Goal: Communication & Community: Share content

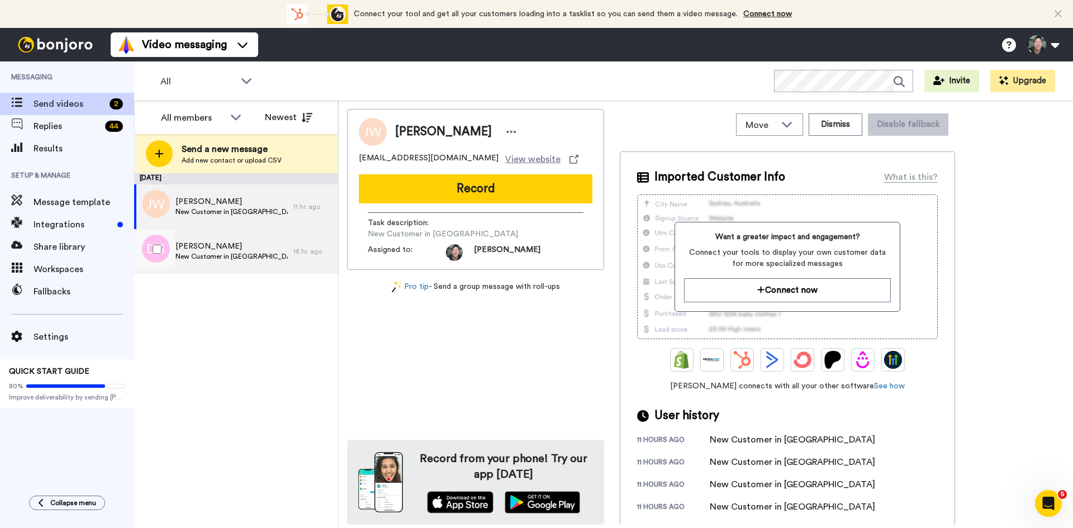
click at [193, 249] on span "[PERSON_NAME]" at bounding box center [231, 246] width 112 height 11
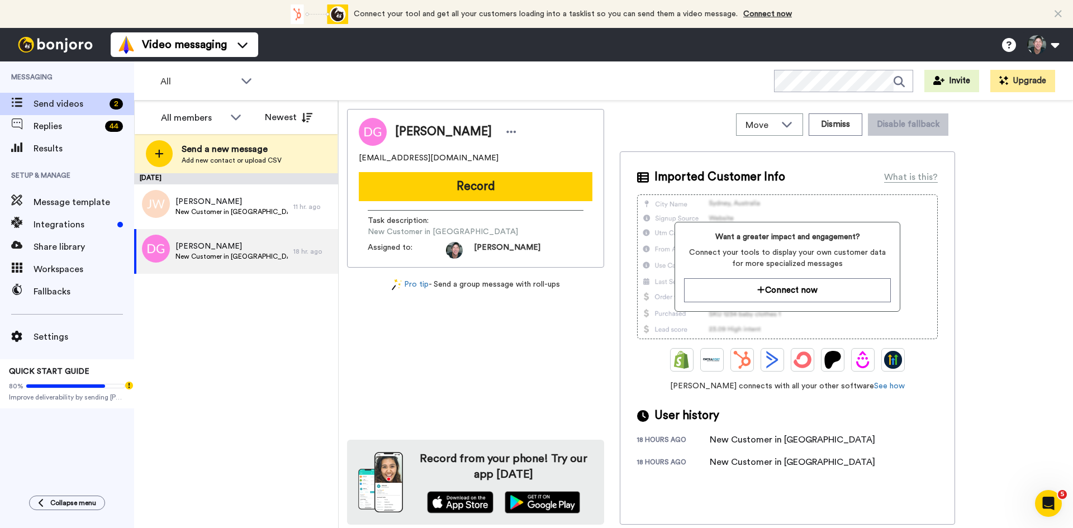
click at [458, 186] on button "Record" at bounding box center [476, 186] width 234 height 29
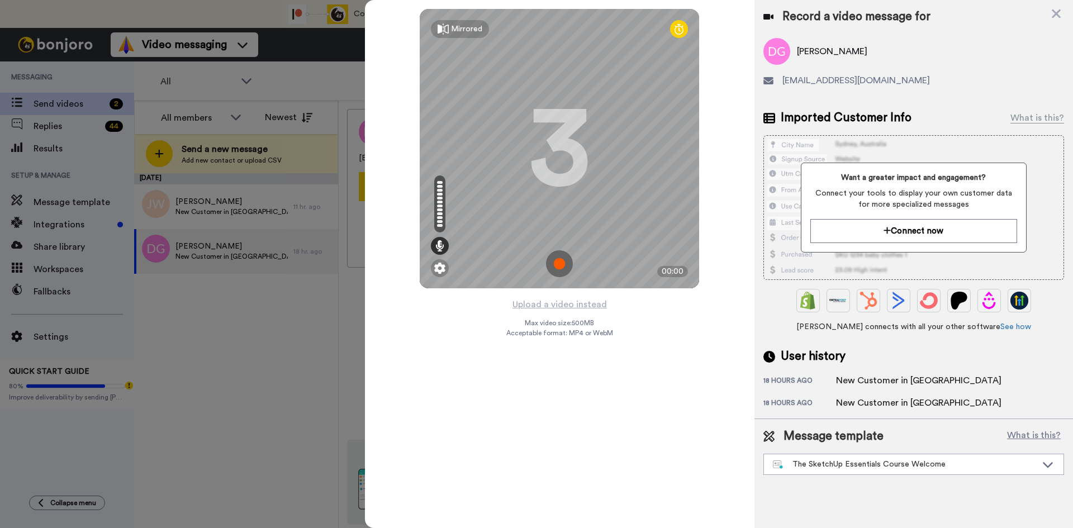
click at [554, 260] on img at bounding box center [559, 263] width 27 height 27
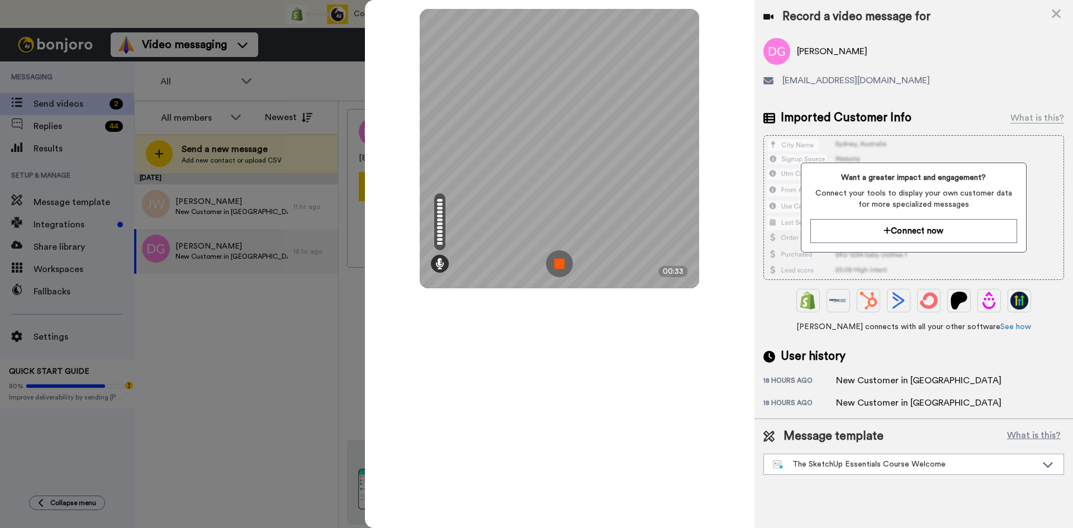
click at [554, 260] on img at bounding box center [559, 263] width 27 height 27
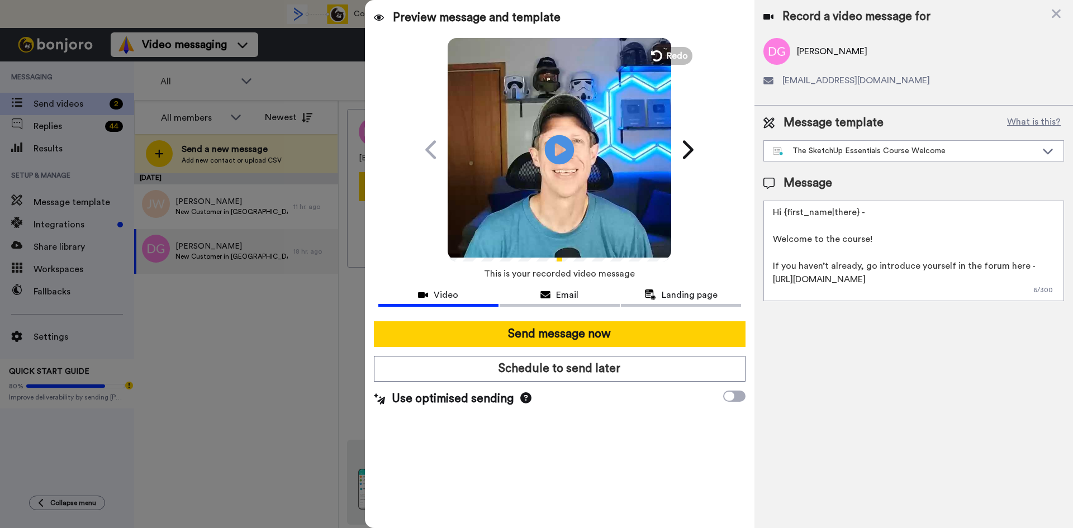
click at [563, 151] on icon "Play/Pause" at bounding box center [560, 149] width 30 height 53
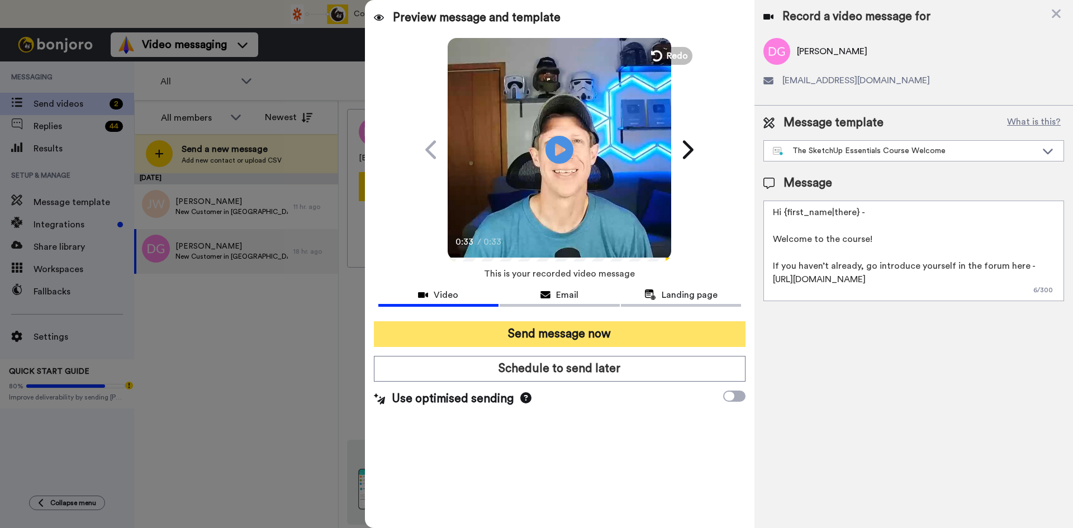
click at [580, 332] on button "Send message now" at bounding box center [560, 334] width 372 height 26
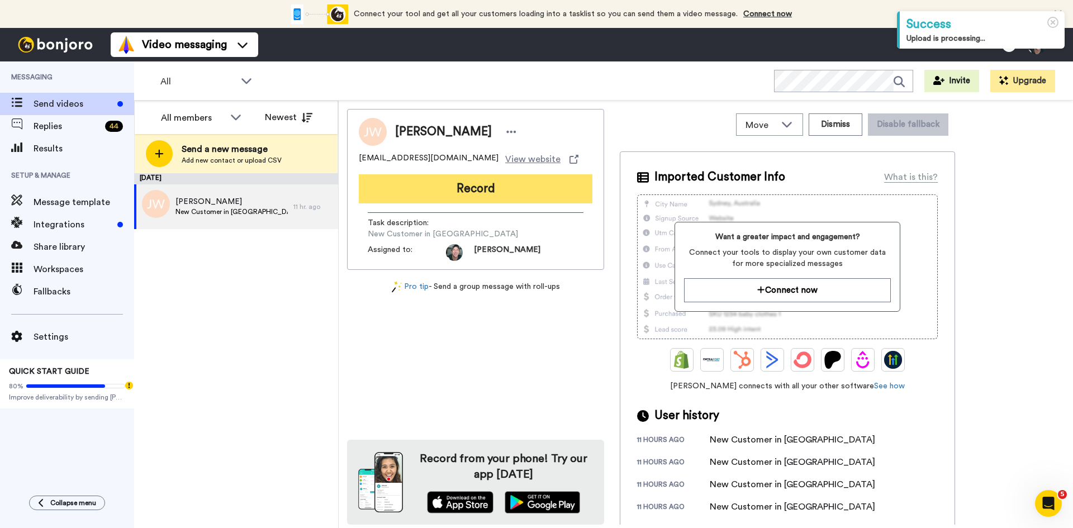
click at [465, 189] on button "Record" at bounding box center [476, 188] width 234 height 29
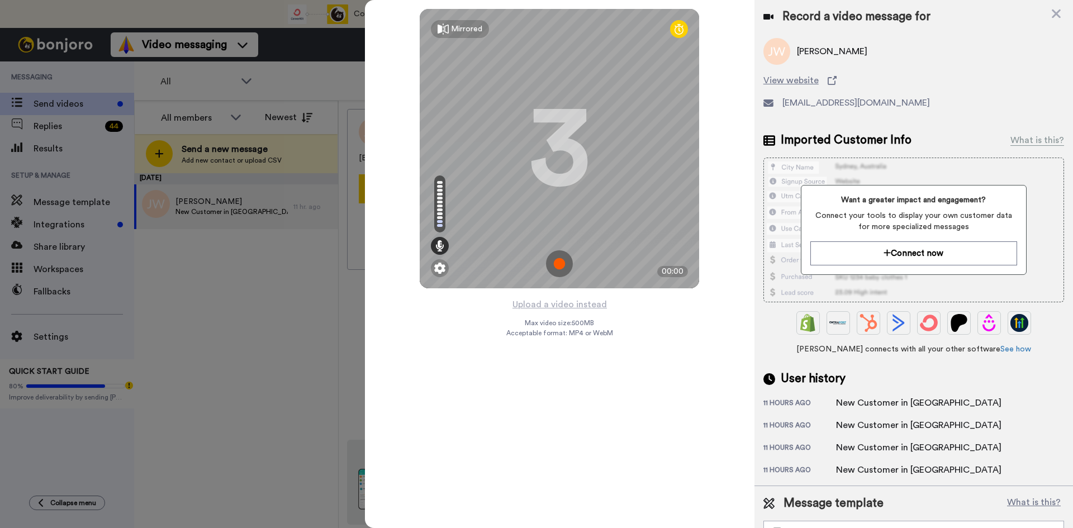
click at [559, 262] on img at bounding box center [559, 263] width 27 height 27
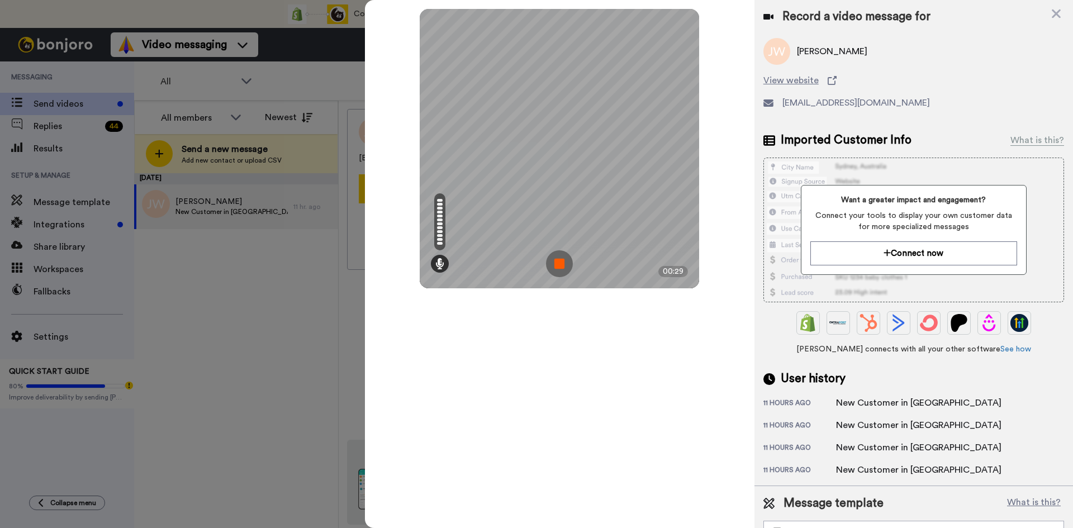
click at [559, 263] on img at bounding box center [559, 263] width 27 height 27
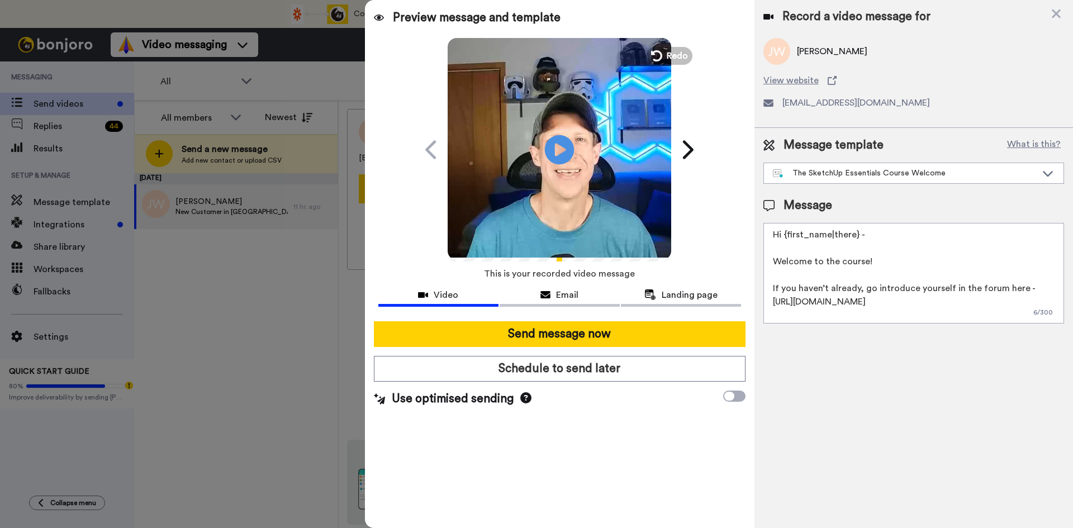
click at [563, 147] on icon "Play/Pause" at bounding box center [560, 149] width 30 height 53
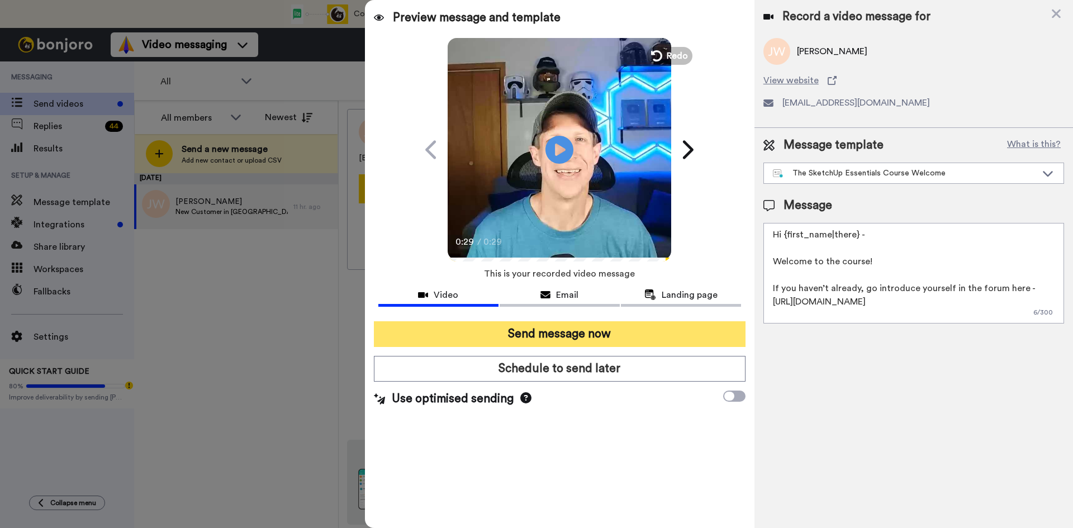
click at [568, 328] on button "Send message now" at bounding box center [560, 334] width 372 height 26
